Goal: Task Accomplishment & Management: Manage account settings

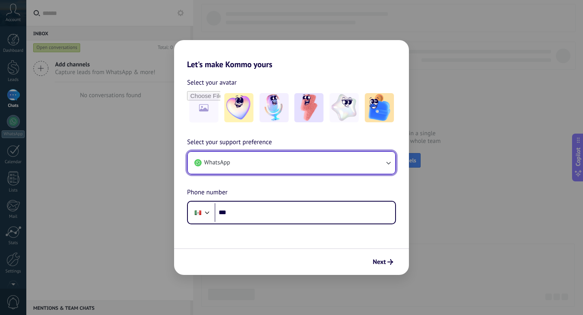
click at [327, 162] on button "WhatsApp" at bounding box center [291, 163] width 207 height 22
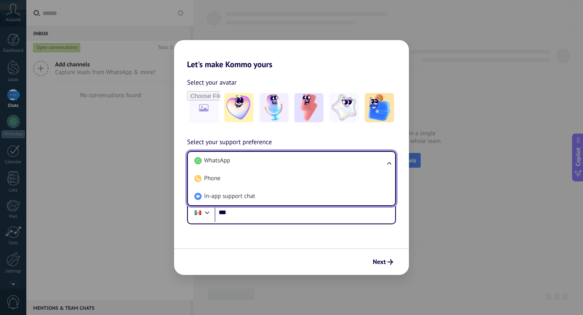
click at [327, 162] on li "WhatsApp" at bounding box center [290, 161] width 198 height 18
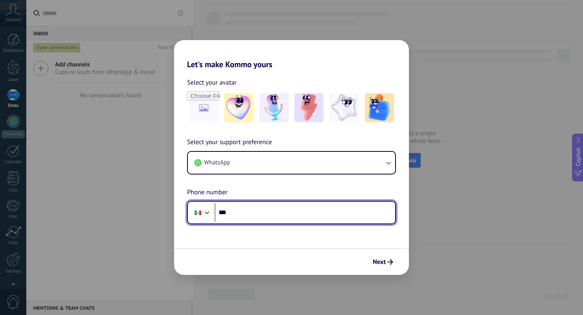
click at [259, 211] on input "***" at bounding box center [305, 212] width 181 height 19
type input "**********"
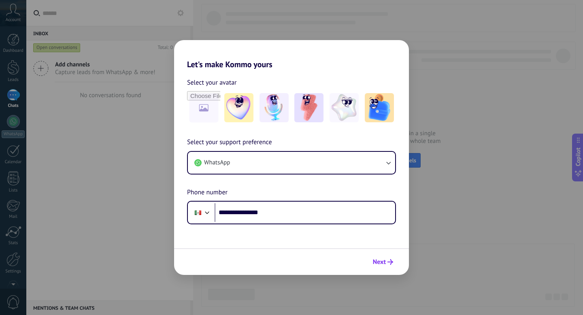
click at [385, 261] on span "Next" at bounding box center [379, 262] width 13 height 6
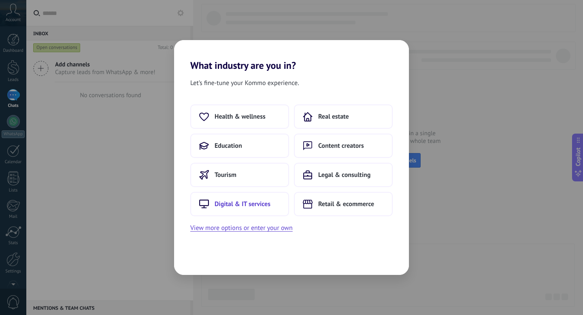
click at [254, 203] on span "Digital & IT services" at bounding box center [243, 204] width 56 height 8
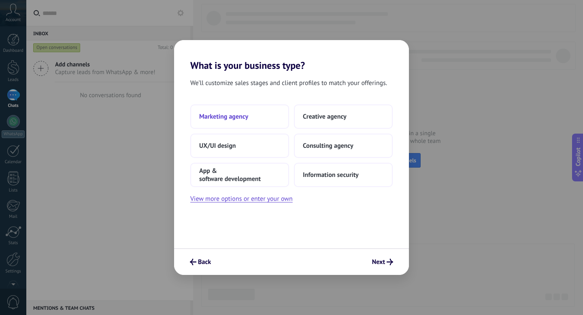
click at [246, 118] on span "Marketing agency" at bounding box center [223, 117] width 49 height 8
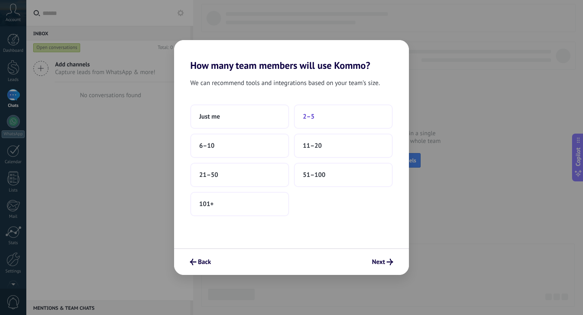
click at [319, 115] on button "2–5" at bounding box center [343, 116] width 99 height 24
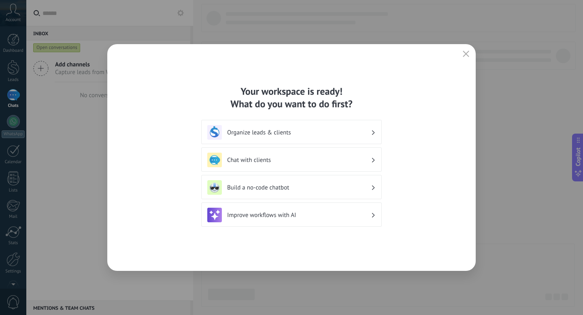
click at [330, 129] on h3 "Organize leads & clients" at bounding box center [299, 133] width 144 height 8
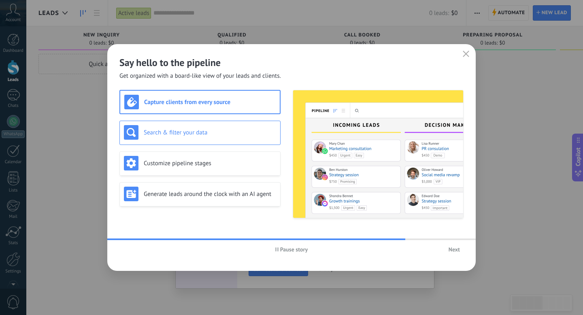
click at [200, 135] on h3 "Search & filter your data" at bounding box center [210, 133] width 132 height 8
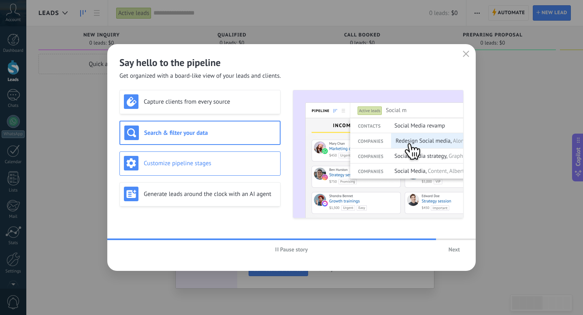
click at [192, 160] on h3 "Customize pipeline stages" at bounding box center [210, 164] width 132 height 8
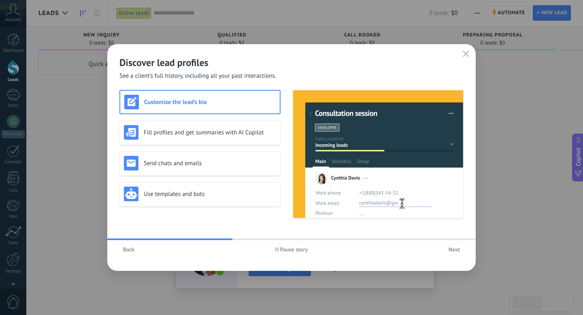
click at [134, 249] on span "Back" at bounding box center [128, 250] width 11 height 6
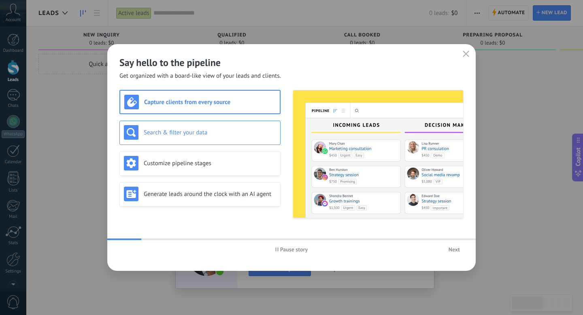
click at [207, 140] on div "Search & filter your data" at bounding box center [199, 133] width 161 height 24
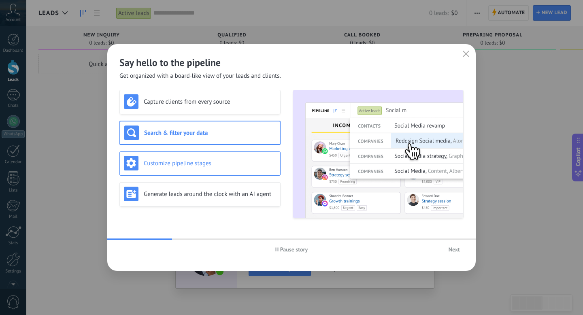
click at [199, 163] on h3 "Customize pipeline stages" at bounding box center [210, 164] width 132 height 8
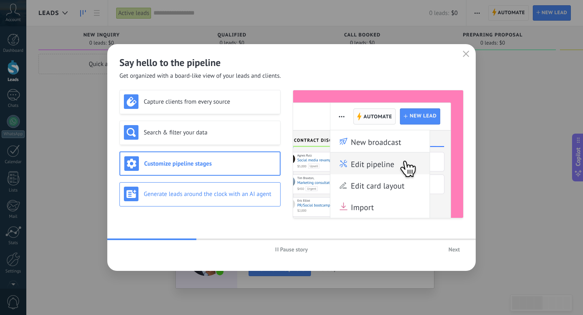
click at [189, 190] on h3 "Generate leads around the clock with an AI agent" at bounding box center [210, 194] width 132 height 8
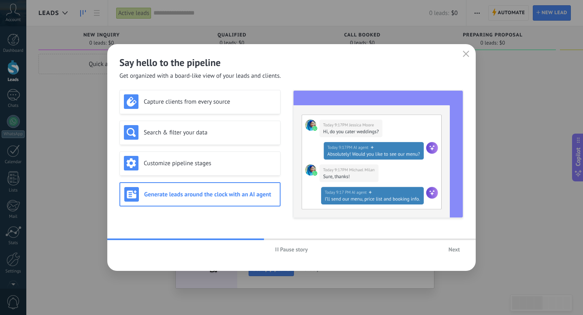
click at [455, 249] on span "Next" at bounding box center [454, 250] width 11 height 6
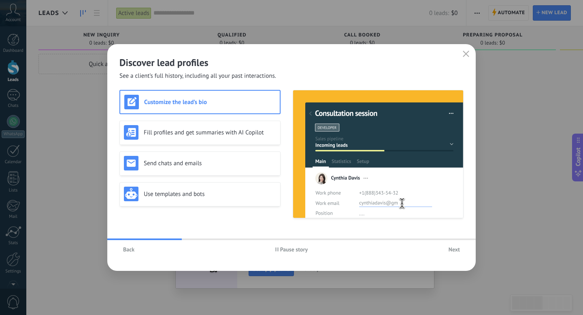
click at [455, 249] on span "Next" at bounding box center [454, 250] width 11 height 6
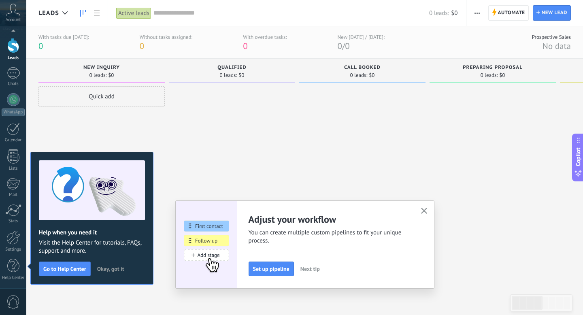
scroll to position [13, 0]
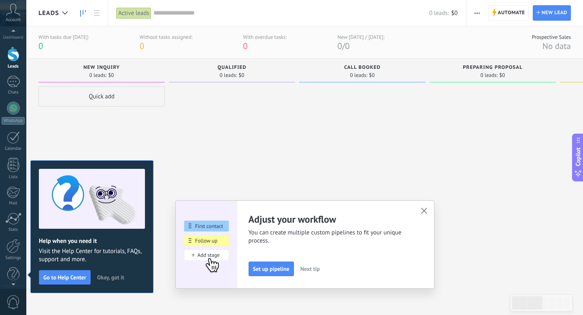
click at [7, 11] on icon at bounding box center [13, 10] width 14 height 12
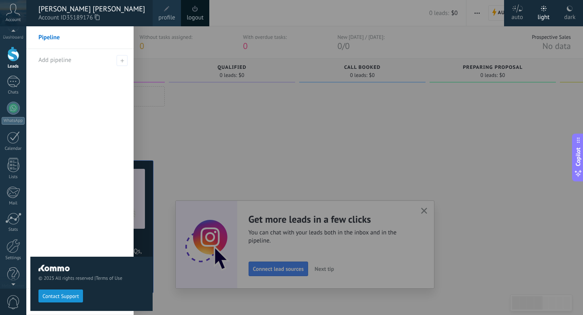
click at [7, 11] on icon at bounding box center [13, 10] width 14 height 12
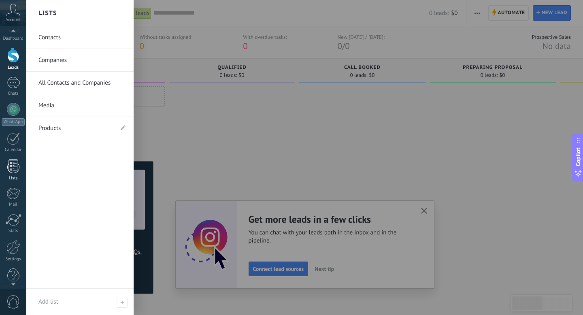
scroll to position [22, 0]
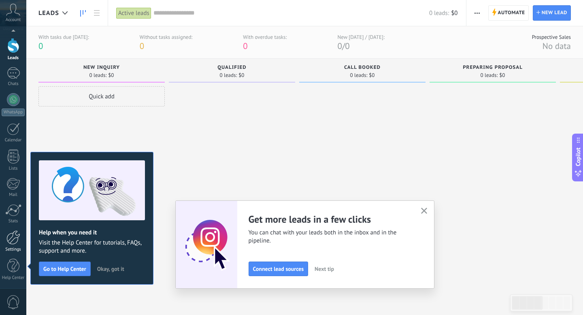
click at [13, 234] on div at bounding box center [13, 237] width 14 height 14
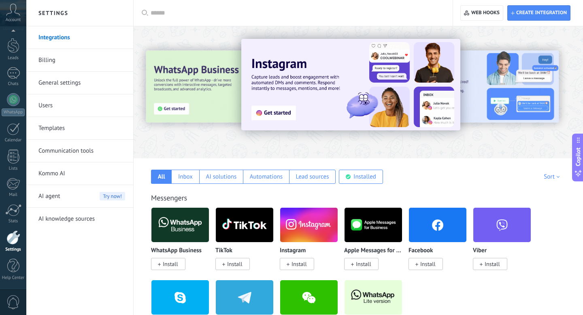
click at [12, 12] on icon at bounding box center [13, 10] width 14 height 12
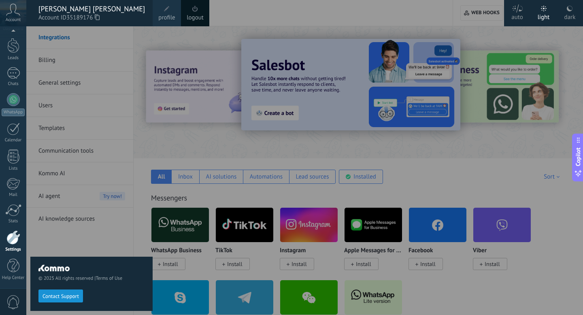
click at [167, 10] on span at bounding box center [167, 9] width 6 height 6
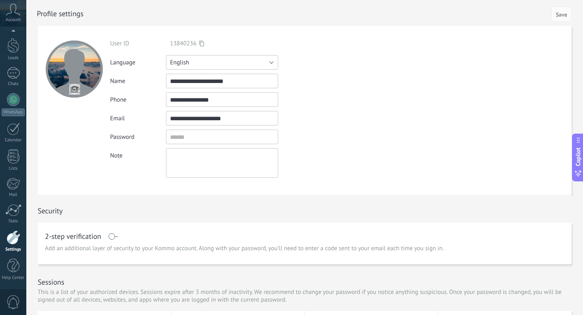
click at [196, 64] on button "English" at bounding box center [222, 62] width 112 height 15
click at [191, 88] on span "Español" at bounding box center [218, 90] width 114 height 8
click at [564, 14] on span "Save" at bounding box center [561, 15] width 11 height 6
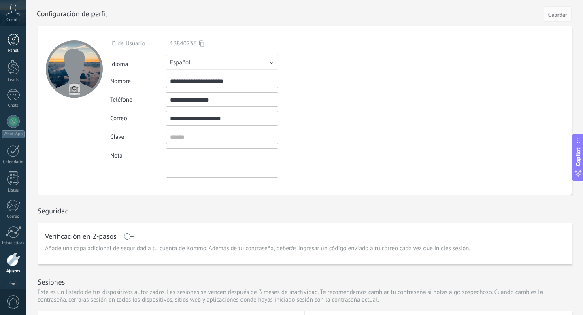
click at [13, 40] on div at bounding box center [13, 40] width 12 height 12
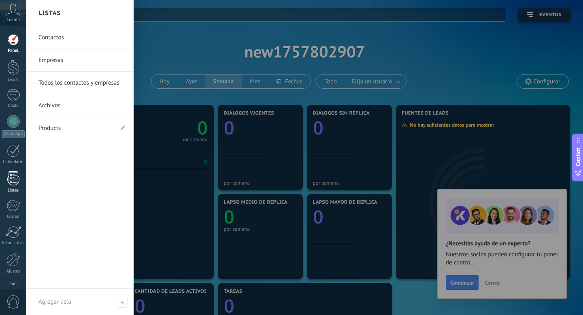
click at [17, 175] on div at bounding box center [13, 178] width 12 height 14
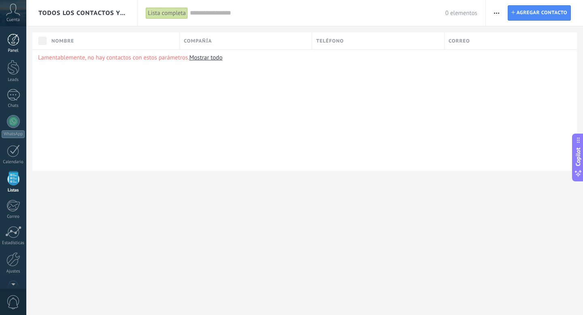
click at [18, 41] on div at bounding box center [13, 40] width 12 height 12
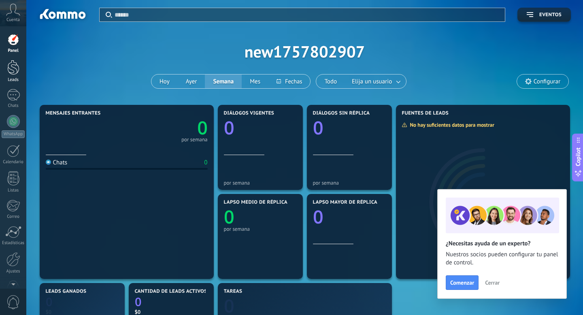
click at [15, 68] on div at bounding box center [13, 67] width 12 height 15
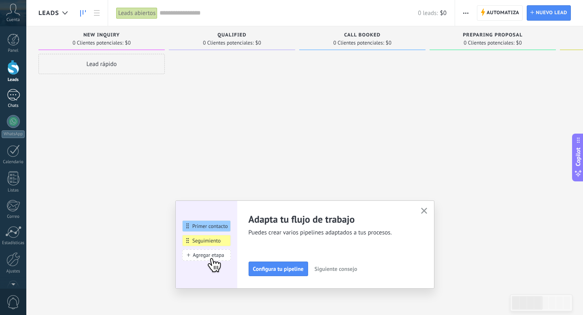
click at [13, 96] on div at bounding box center [13, 95] width 13 height 12
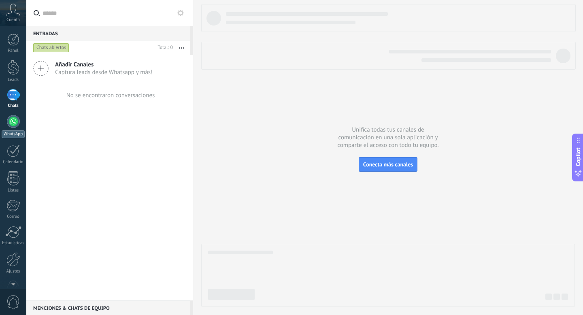
click at [10, 123] on div at bounding box center [13, 121] width 13 height 13
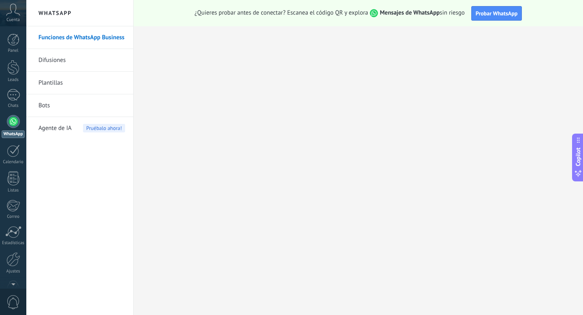
click at [14, 15] on icon at bounding box center [13, 10] width 14 height 12
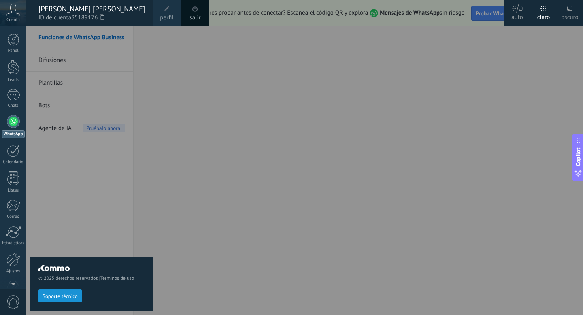
click at [360, 49] on div at bounding box center [317, 157] width 583 height 315
